Goal: Information Seeking & Learning: Learn about a topic

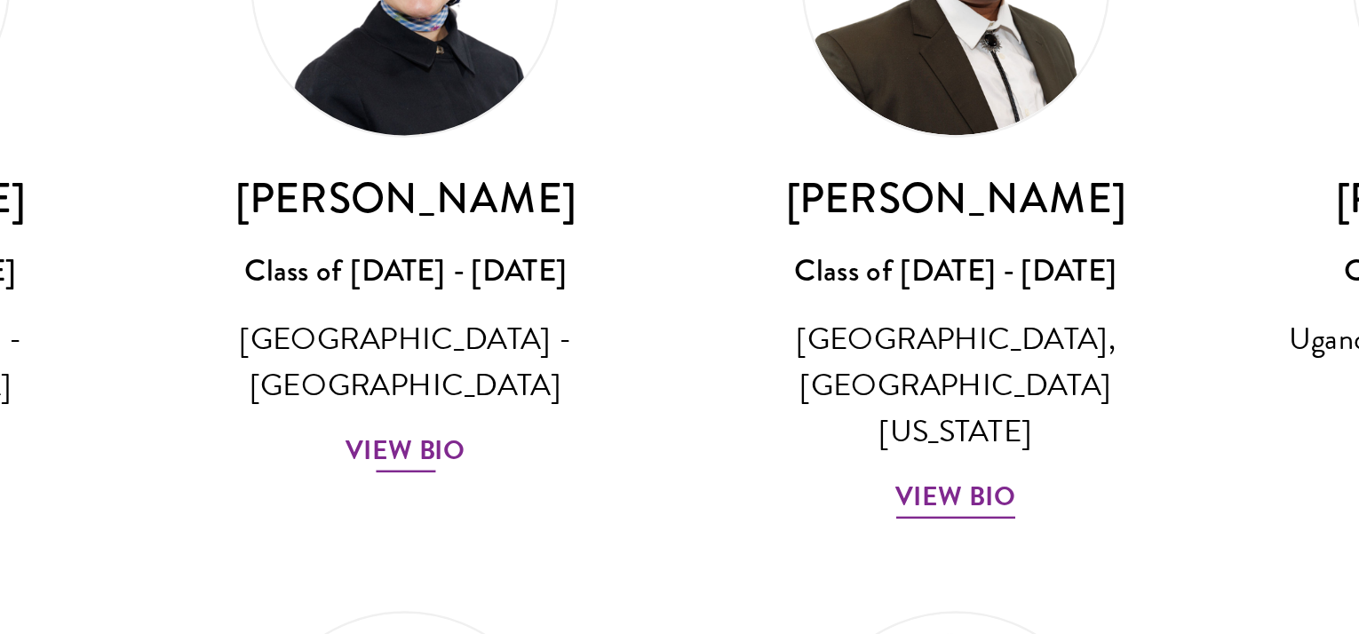
scroll to position [332, 0]
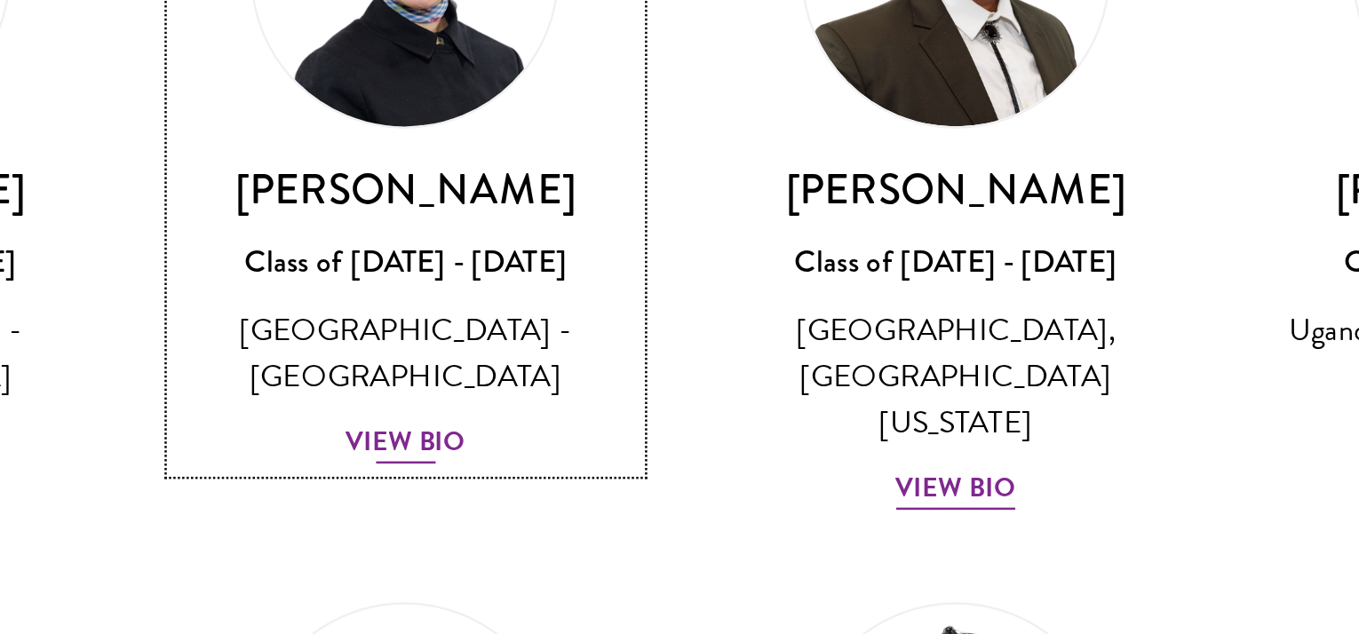
click at [458, 370] on div "View Bio" at bounding box center [457, 378] width 49 height 17
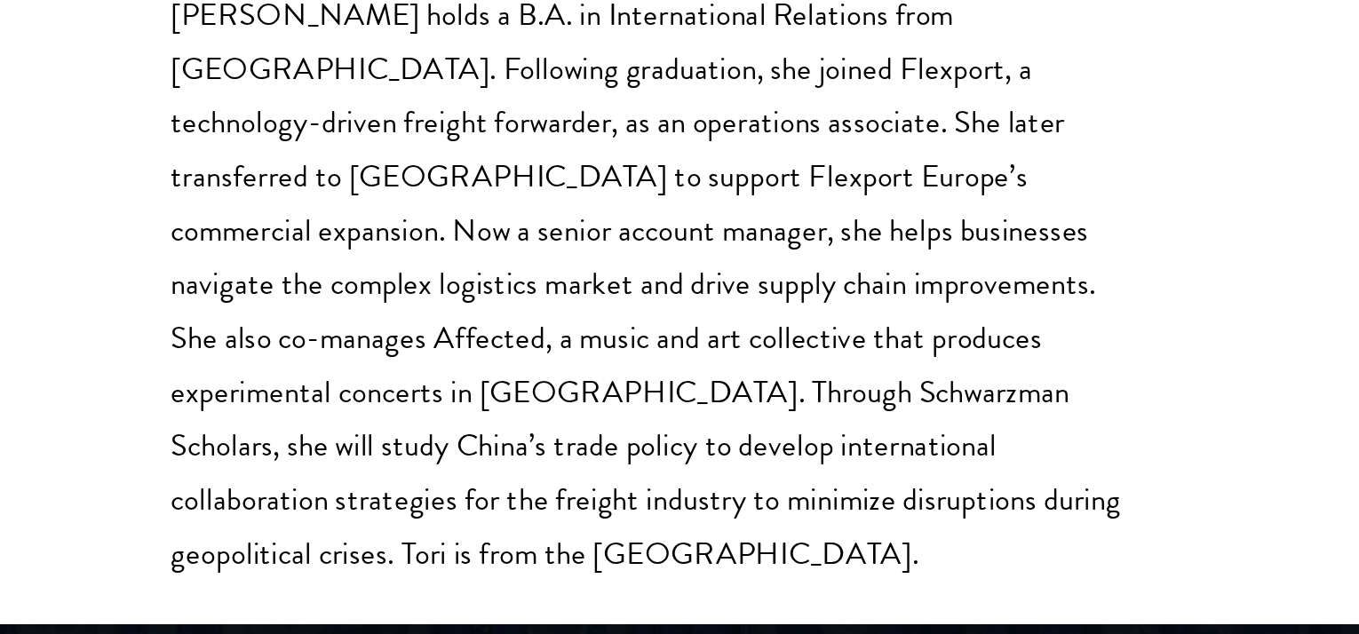
scroll to position [2323, 0]
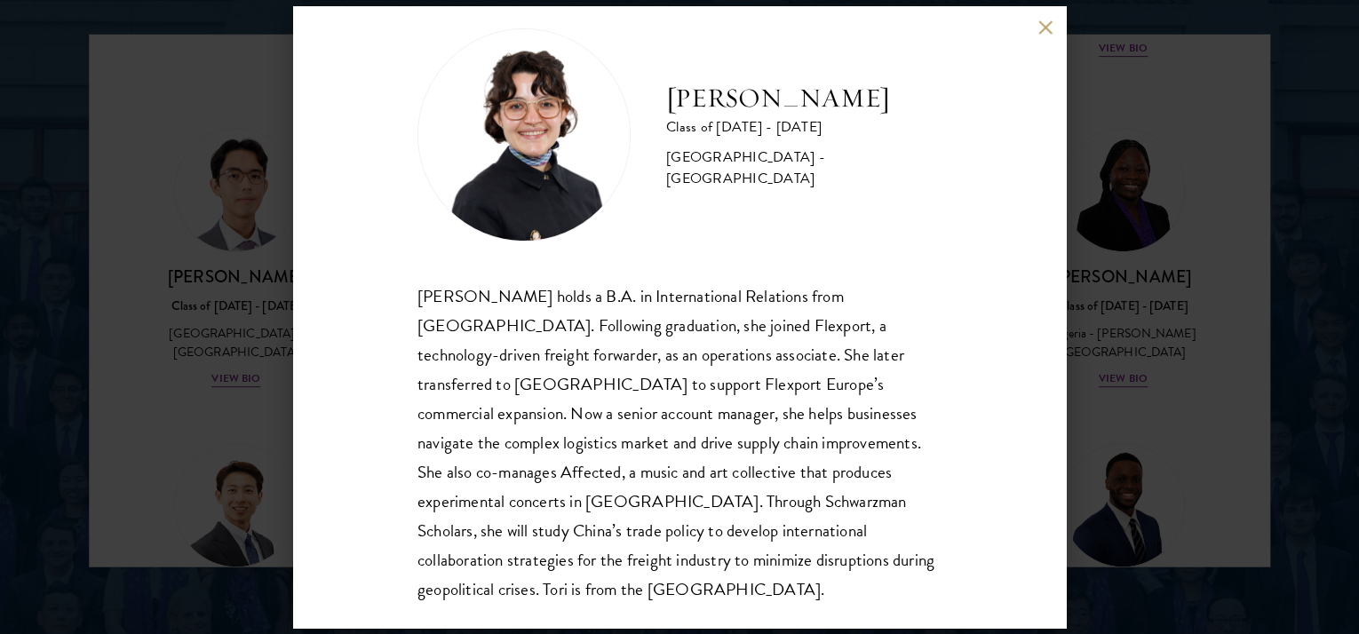
click at [1248, 378] on div "[PERSON_NAME] Class of [DATE] - [DATE] [GEOGRAPHIC_DATA] - [GEOGRAPHIC_DATA] [P…" at bounding box center [679, 317] width 1359 height 634
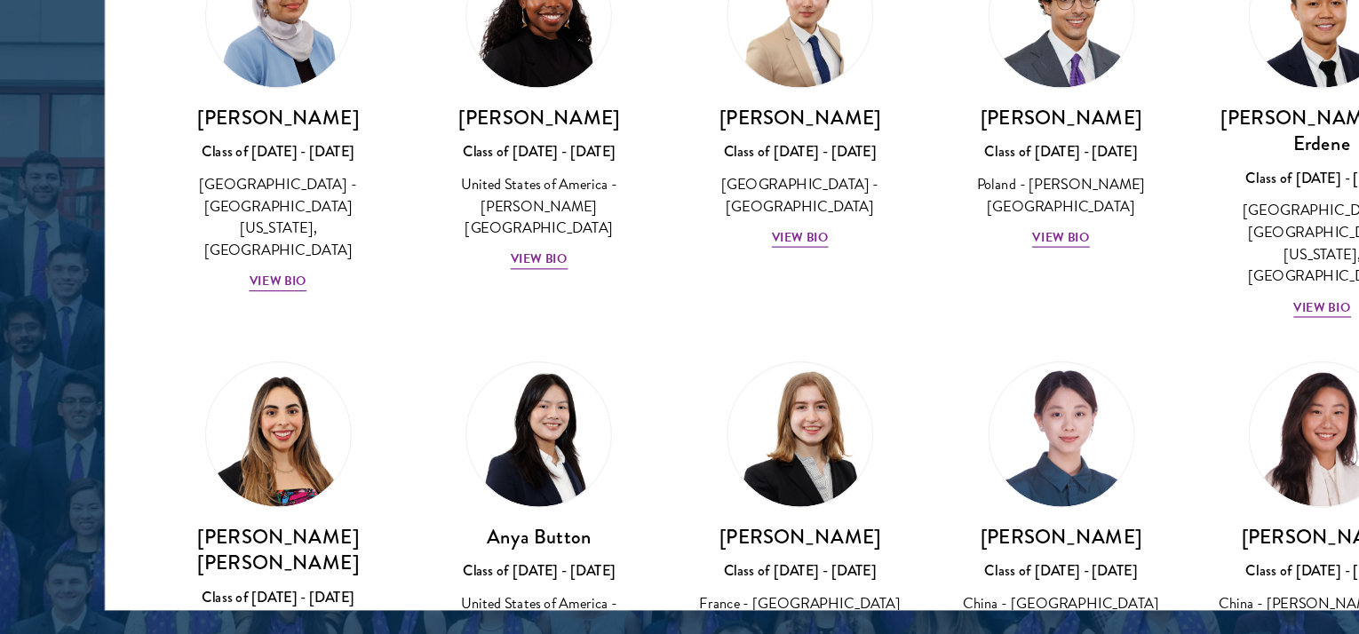
scroll to position [1137, 0]
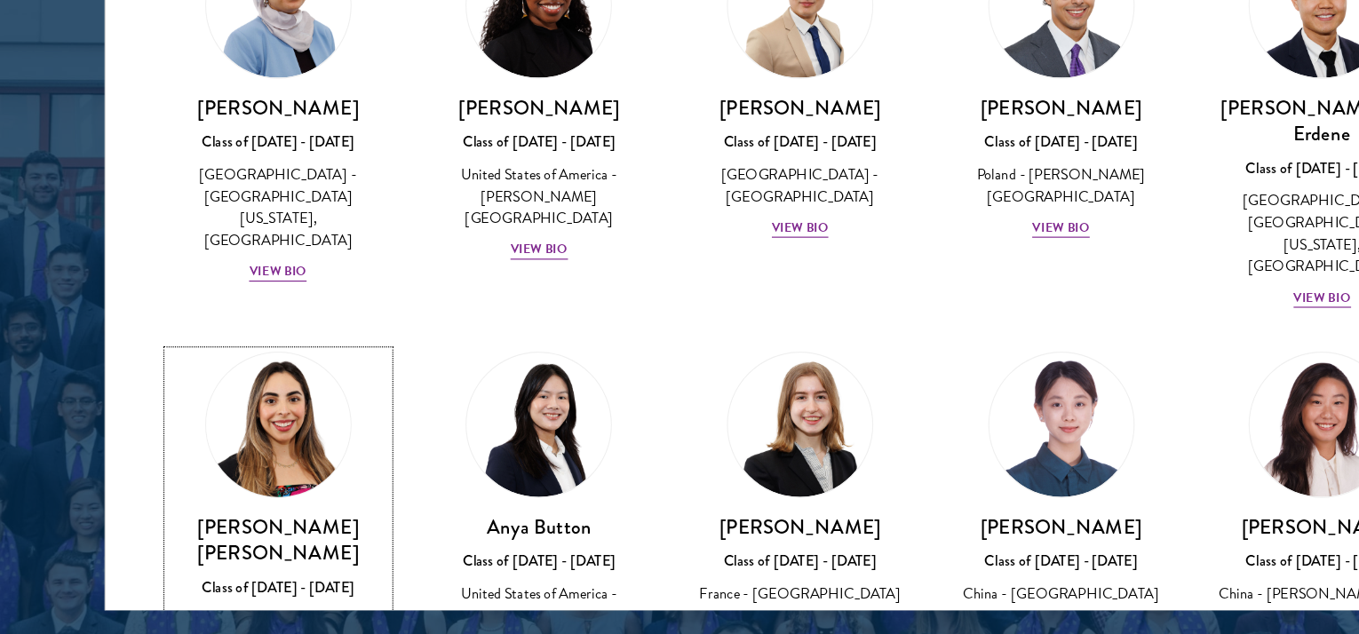
click at [236, 593] on div "View Bio" at bounding box center [235, 601] width 49 height 17
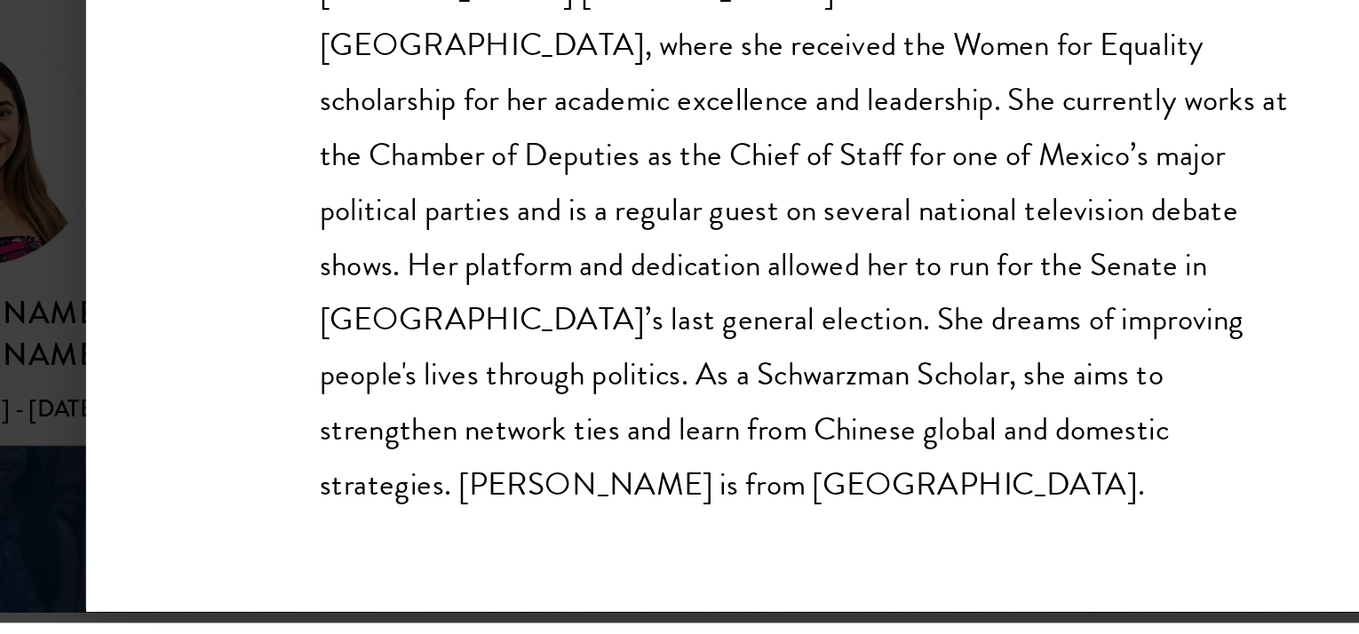
scroll to position [2350, 0]
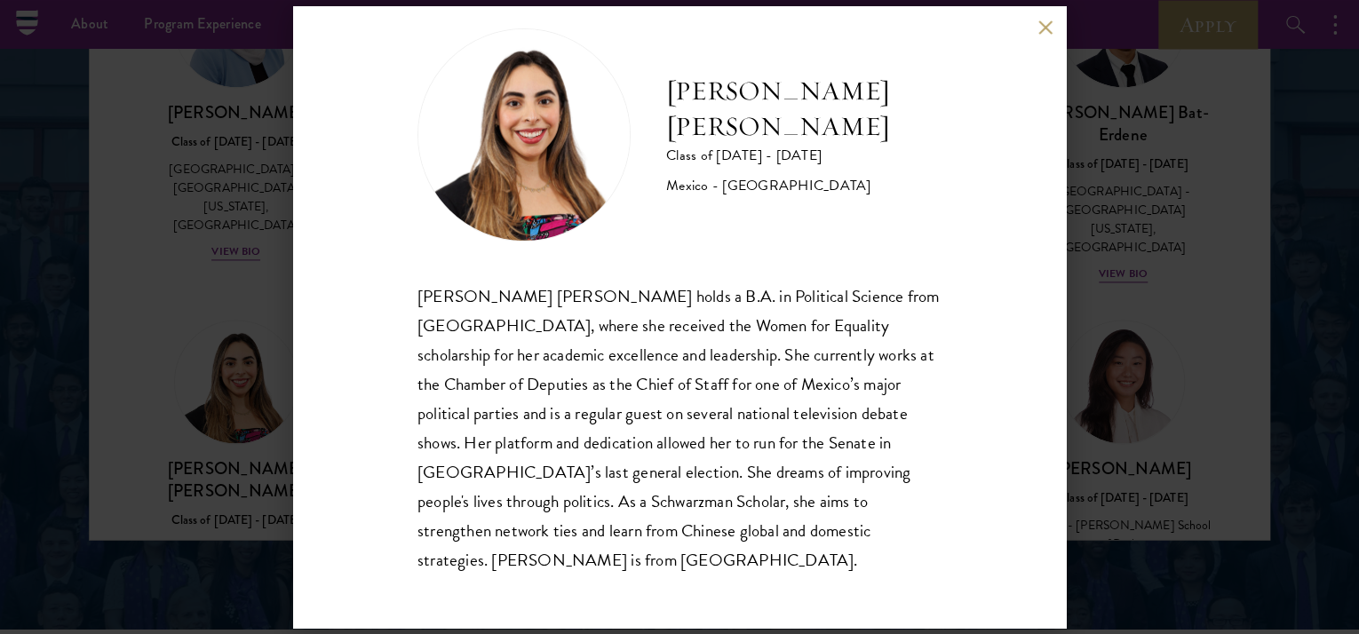
click at [248, 344] on div "[PERSON_NAME] [PERSON_NAME] Class of [DATE] - [DATE] [GEOGRAPHIC_DATA] - [GEOGR…" at bounding box center [679, 317] width 1359 height 634
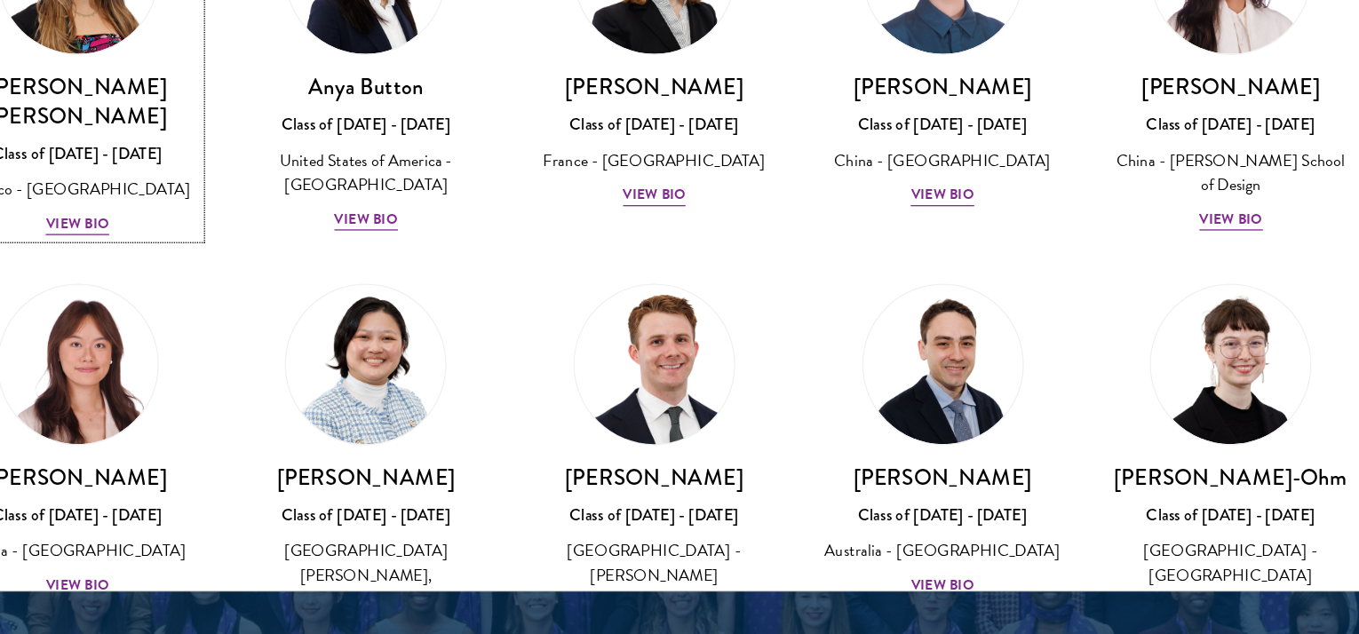
scroll to position [2350, 0]
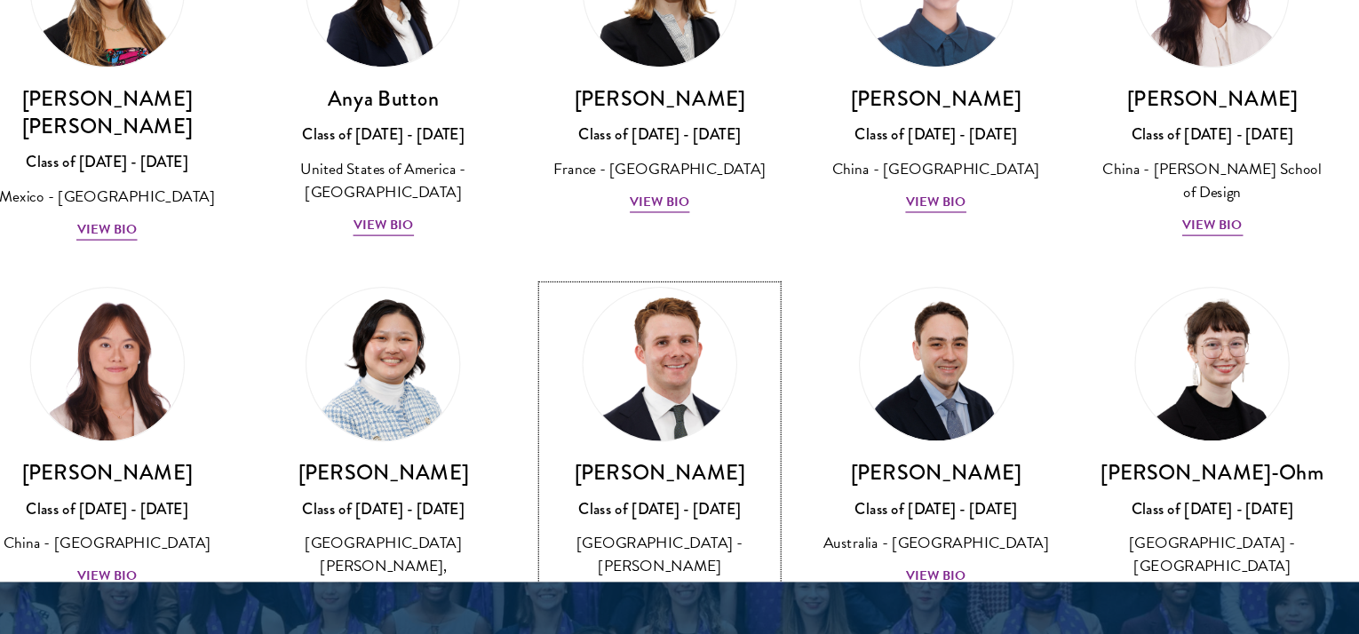
click at [688, 565] on div "View Bio" at bounding box center [679, 573] width 49 height 17
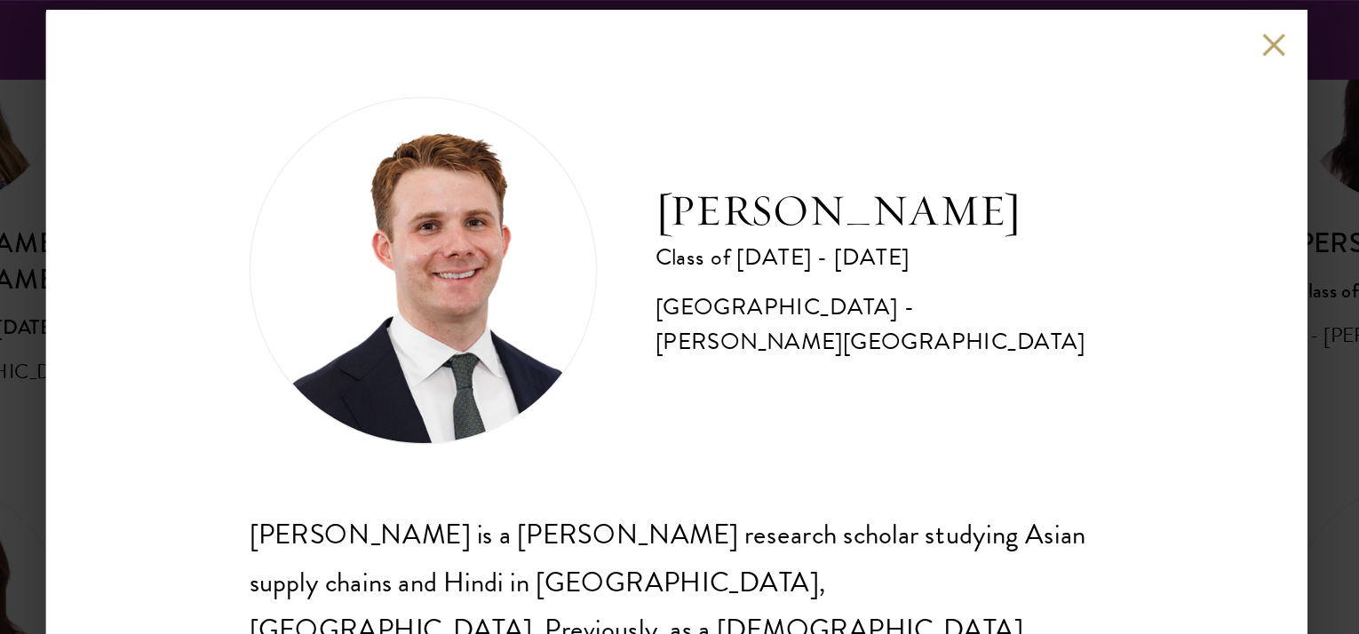
scroll to position [2352, 0]
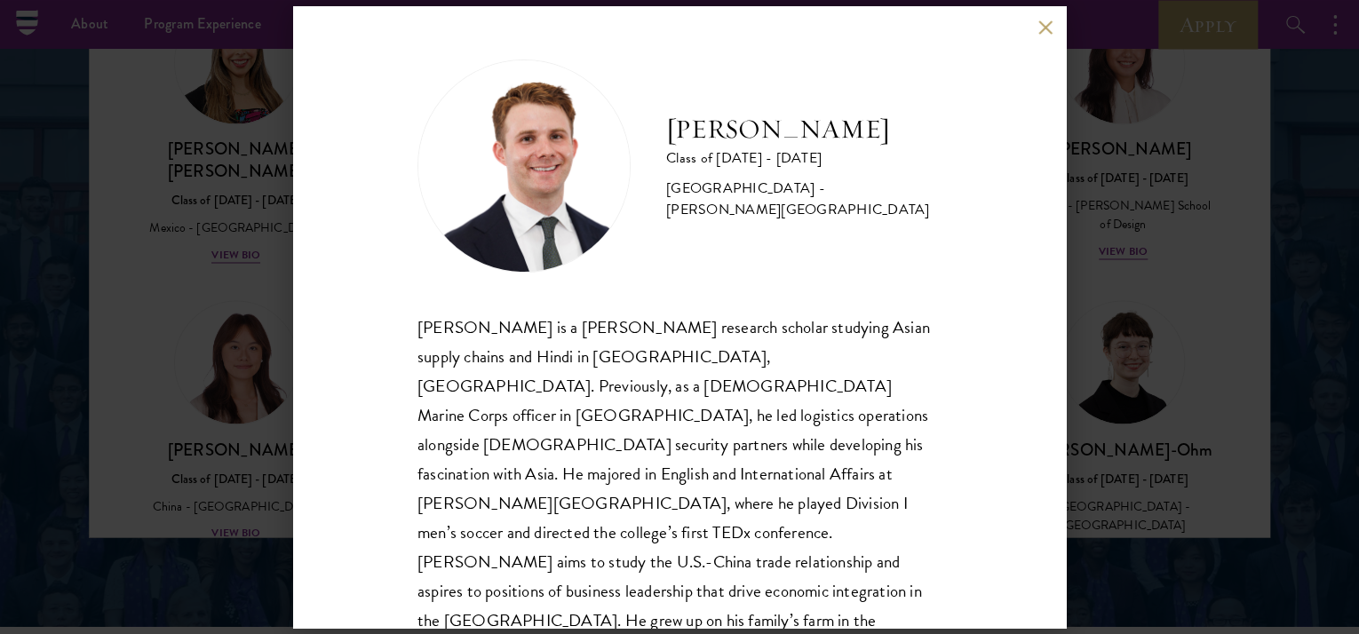
click at [192, 433] on div "[PERSON_NAME] Class of [DATE] - [DATE] [GEOGRAPHIC_DATA] - [PERSON_NAME][GEOGRA…" at bounding box center [679, 317] width 1359 height 634
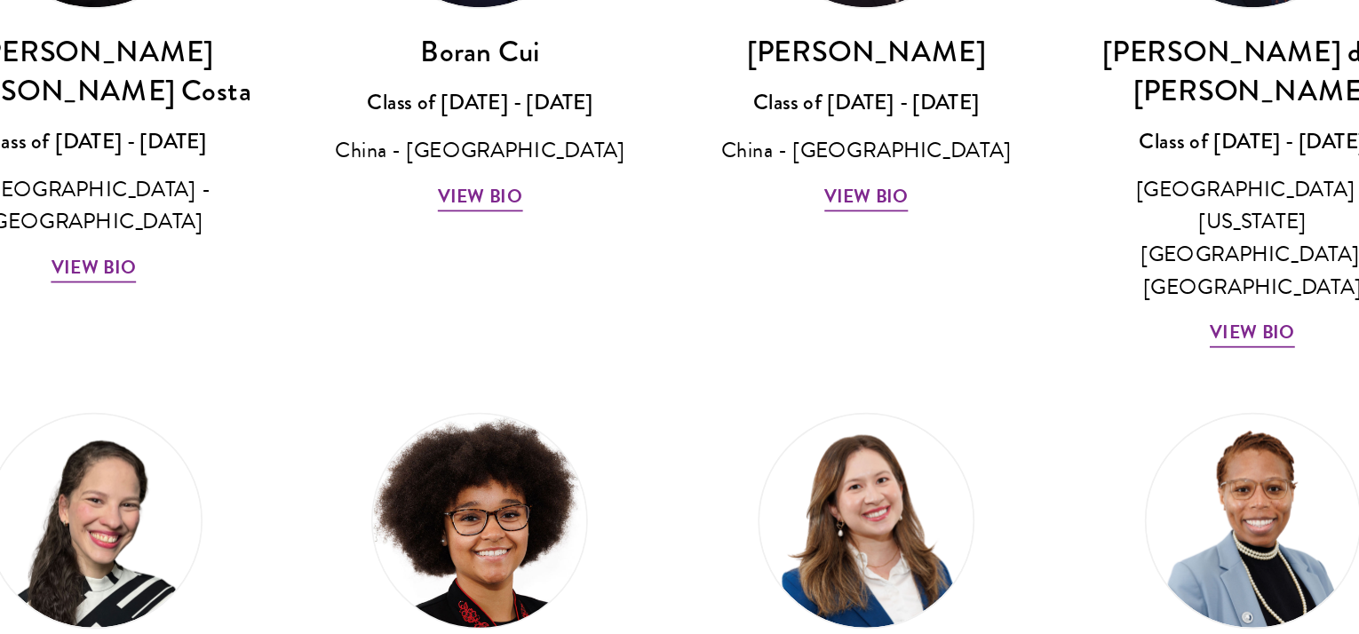
scroll to position [2352, 0]
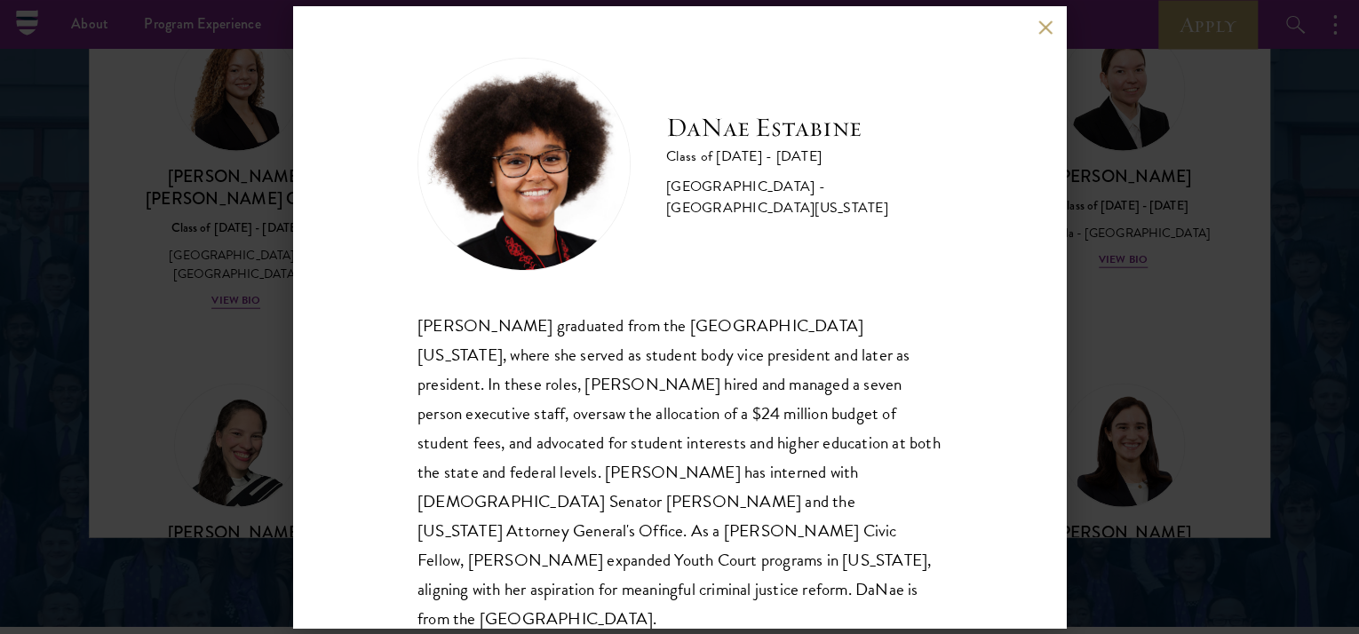
click at [263, 417] on div "[PERSON_NAME] Class of [DATE] - [DATE] [GEOGRAPHIC_DATA] - [GEOGRAPHIC_DATA][US…" at bounding box center [679, 317] width 1359 height 634
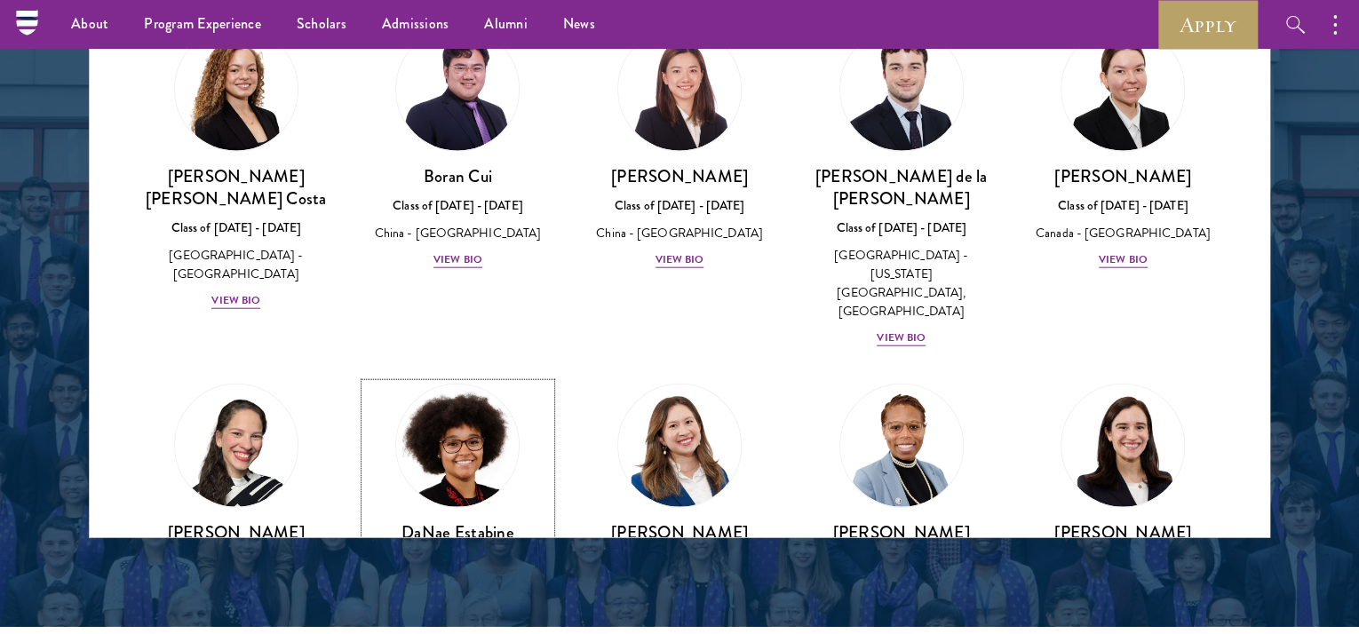
scroll to position [2091, 0]
